Goal: Task Accomplishment & Management: Manage account settings

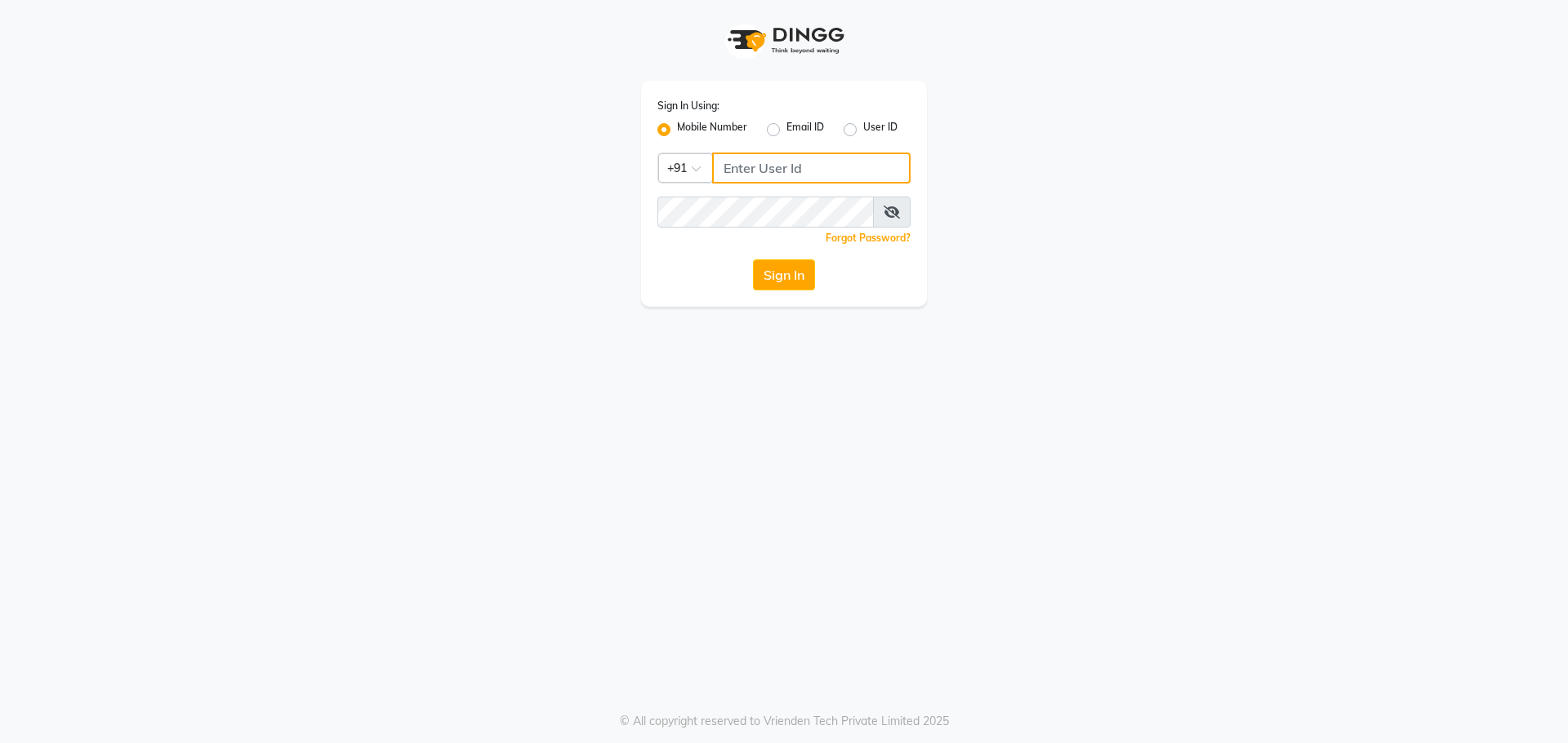
click at [757, 178] on input "Username" at bounding box center [811, 169] width 198 height 31
click at [766, 167] on input "Username" at bounding box center [811, 169] width 198 height 31
click at [789, 157] on input "Username" at bounding box center [811, 169] width 198 height 31
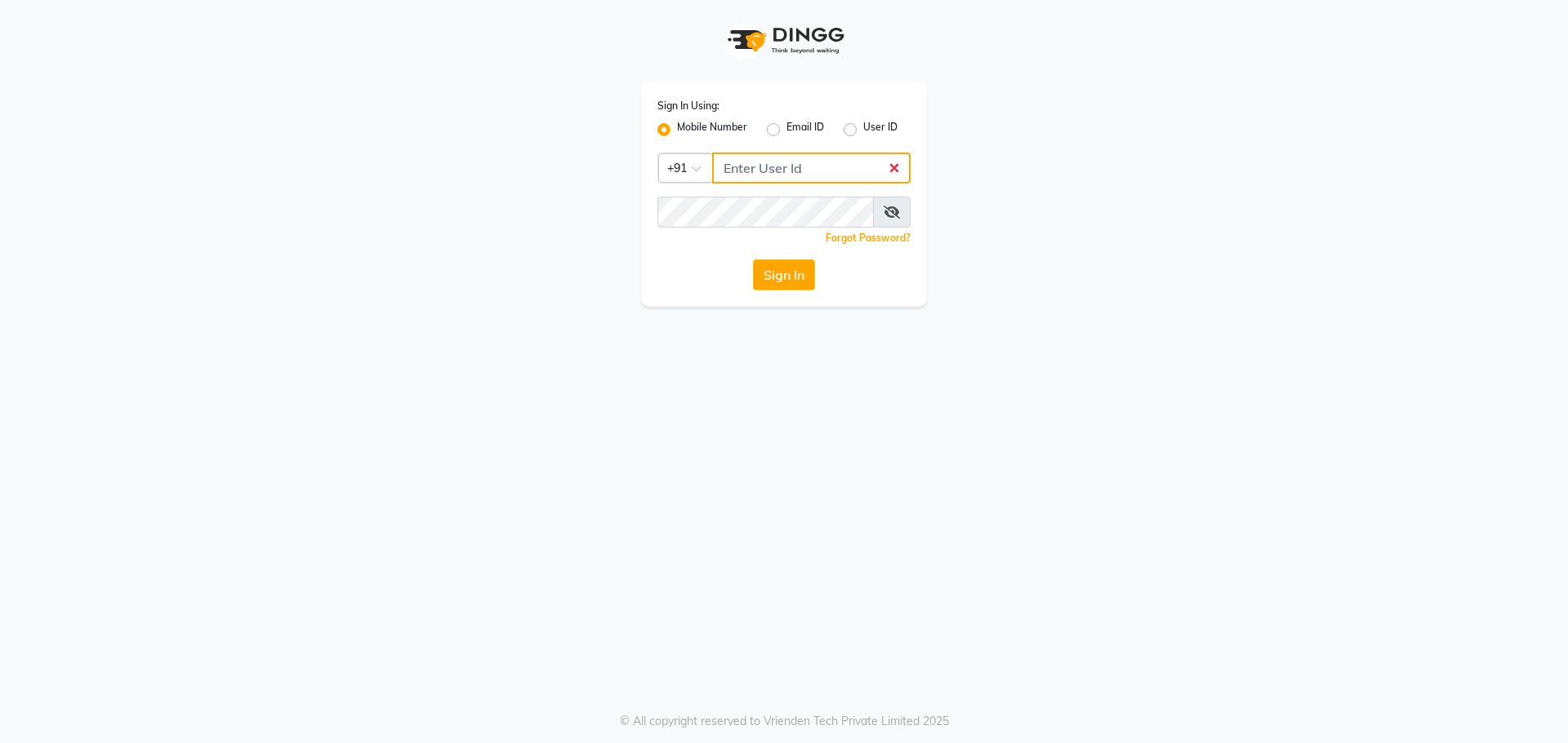
click at [789, 167] on input "Username" at bounding box center [811, 169] width 198 height 31
